Goal: Information Seeking & Learning: Check status

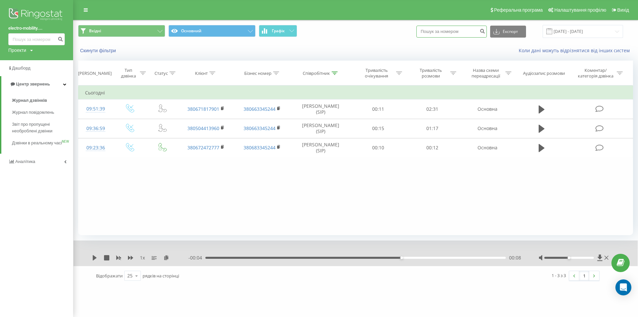
click at [463, 35] on input at bounding box center [451, 32] width 70 height 12
paste input "380935872429"
type input "380935872429"
click at [487, 34] on button "submit" at bounding box center [482, 32] width 9 height 12
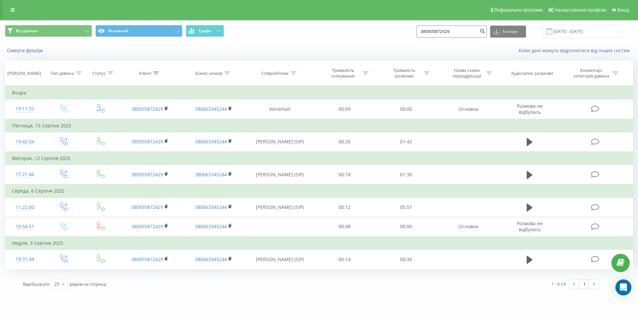
drag, startPoint x: 466, startPoint y: 33, endPoint x: 402, endPoint y: 36, distance: 64.8
click at [402, 36] on div "Всі дзвінки Основний Графік 380935872429 Експорт .csv .xls .xlsx 21.05.2025 - 2…" at bounding box center [319, 31] width 628 height 13
paste input "70429574"
type input "380970429574"
click at [485, 31] on icon "submit" at bounding box center [482, 30] width 6 height 4
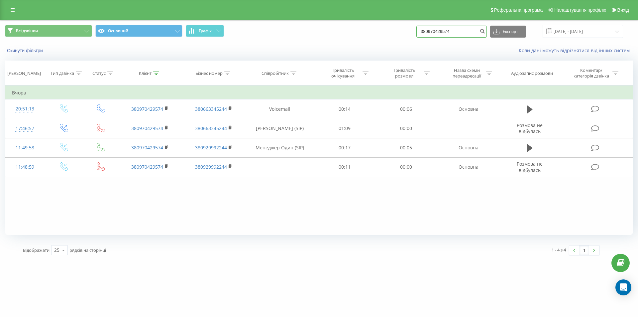
drag, startPoint x: 436, startPoint y: 30, endPoint x: 332, endPoint y: 35, distance: 104.8
click at [332, 35] on div "Всі дзвінки Основний Графік 380970429574 Експорт .csv .xls .xlsx 21.05.2025 - 2…" at bounding box center [319, 31] width 628 height 13
paste input "683748809"
type input "380683748809"
click at [485, 30] on icon "submit" at bounding box center [482, 30] width 6 height 4
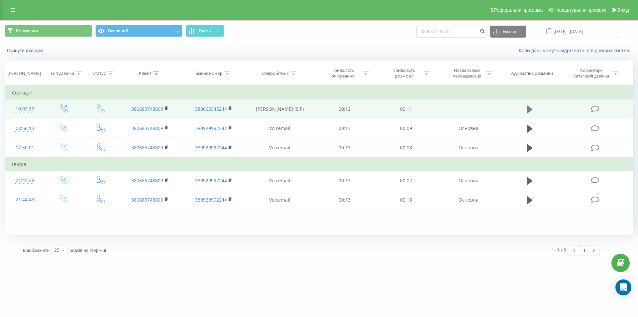
click at [526, 108] on button at bounding box center [529, 109] width 10 height 10
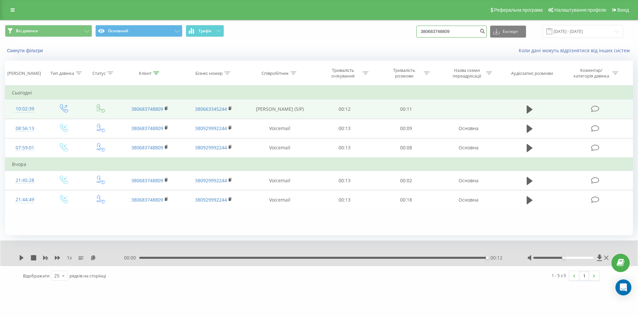
drag, startPoint x: 462, startPoint y: 32, endPoint x: 410, endPoint y: 34, distance: 52.2
click at [410, 34] on div "Всі дзвінки Основний Графік 380683748809 Експорт .csv .xls .xlsx 21.05.2025 - 2…" at bounding box center [319, 31] width 628 height 13
paste input "974449697"
type input "380974449697"
click at [485, 32] on icon "submit" at bounding box center [482, 30] width 6 height 4
